Goal: Task Accomplishment & Management: Complete application form

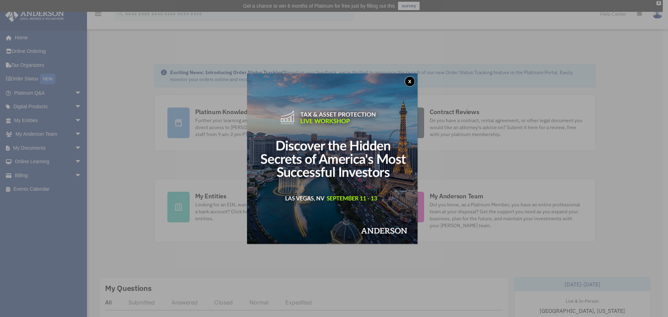
click at [412, 83] on button "x" at bounding box center [410, 81] width 10 height 10
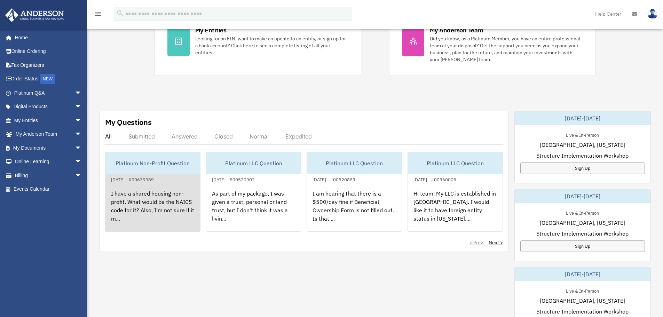
scroll to position [174, 0]
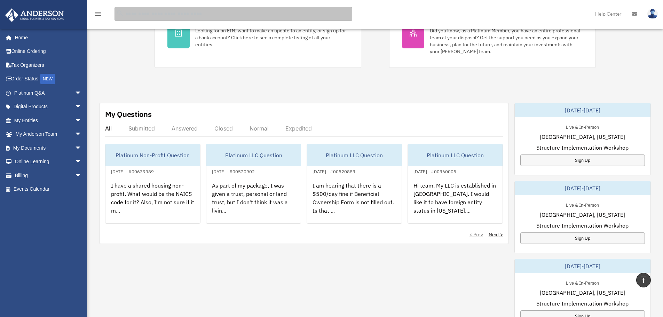
click at [153, 14] on input "search" at bounding box center [233, 14] width 238 height 14
type input "********"
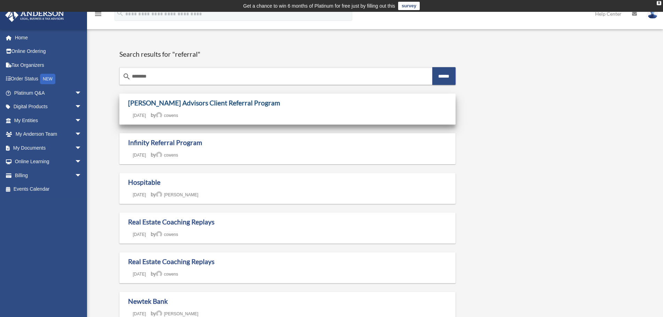
click at [182, 104] on link "[PERSON_NAME] Advisors Client Referral Program" at bounding box center [204, 103] width 152 height 8
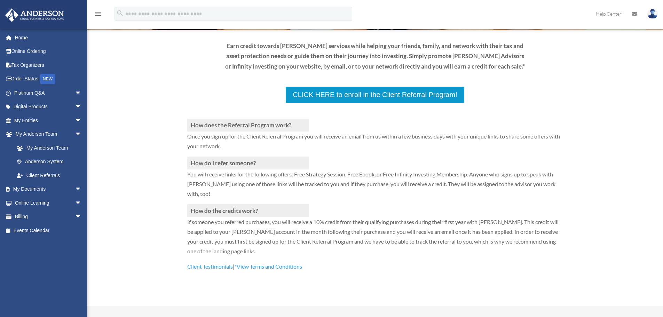
scroll to position [139, 0]
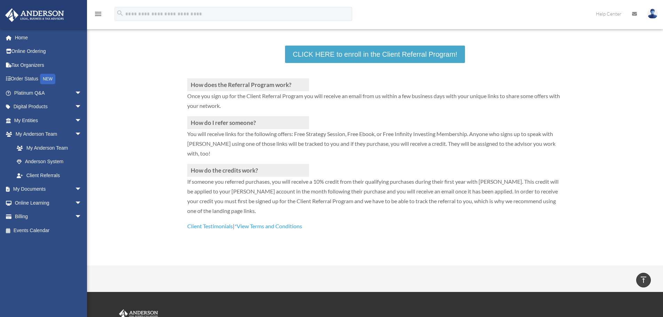
click at [362, 52] on link "CLICK HERE to enroll in the Client Referral Program!" at bounding box center [375, 54] width 180 height 17
